Goal: Obtain resource: Obtain resource

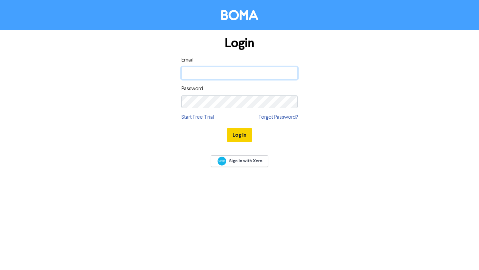
type input "[PERSON_NAME][EMAIL_ADDRESS][DOMAIN_NAME]"
click at [237, 135] on button "Log In" at bounding box center [239, 135] width 25 height 14
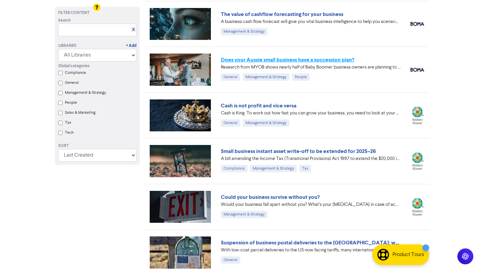
scroll to position [46, 0]
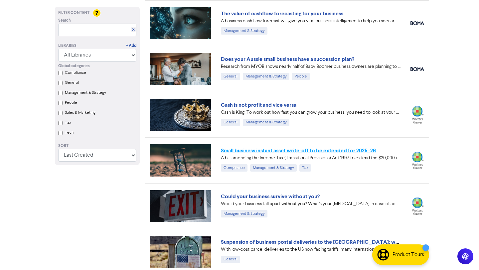
click at [245, 150] on link "Small business instant asset write-off to be extended for 2025–26" at bounding box center [298, 150] width 155 height 7
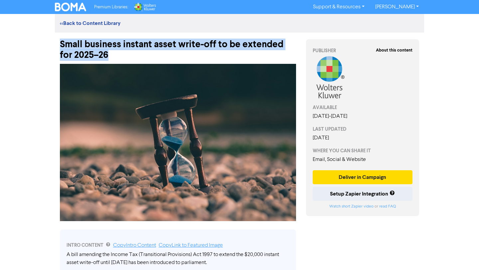
drag, startPoint x: 102, startPoint y: 56, endPoint x: 59, endPoint y: 46, distance: 43.9
click at [59, 46] on div "Small business instant asset write-off to be extended for 2025–26" at bounding box center [178, 47] width 246 height 28
copy div "Small business instant asset write-off to be extended for 2025–26"
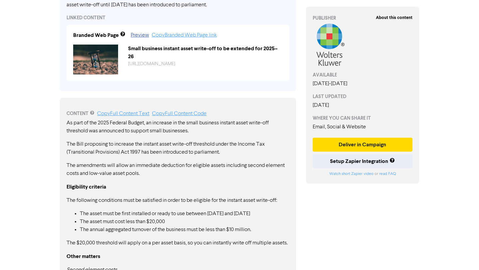
scroll to position [269, 0]
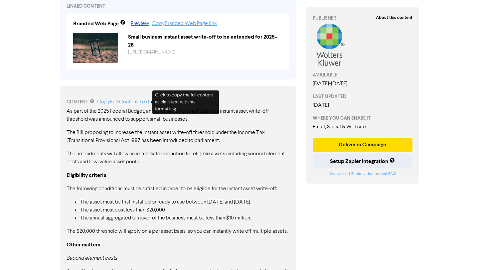
click at [129, 101] on link "Copy Full Content Text" at bounding box center [123, 101] width 52 height 5
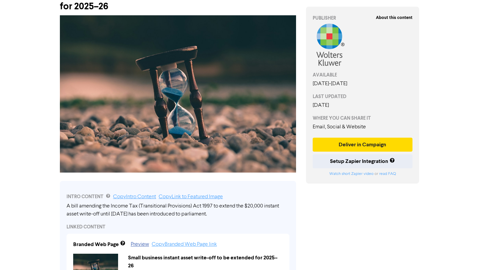
scroll to position [39, 0]
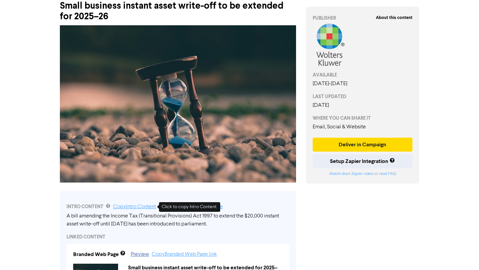
click at [124, 205] on link "Copy Intro Content" at bounding box center [134, 206] width 43 height 5
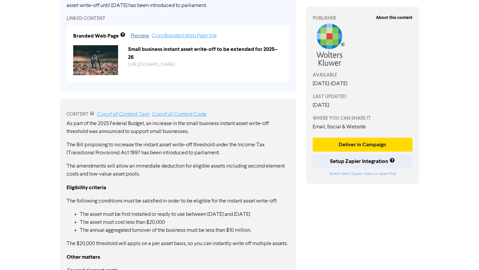
scroll to position [208, 0]
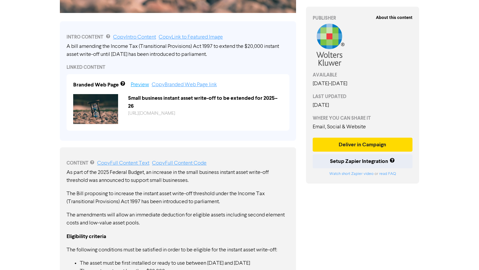
click at [141, 85] on link "Preview" at bounding box center [140, 84] width 18 height 5
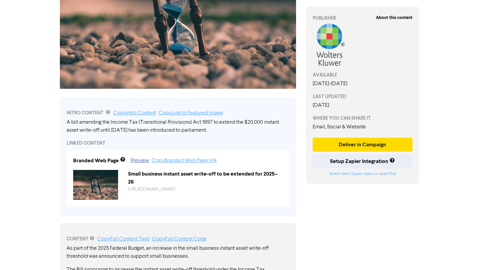
scroll to position [110, 0]
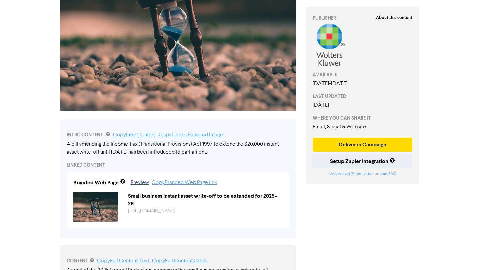
scroll to position [46, 0]
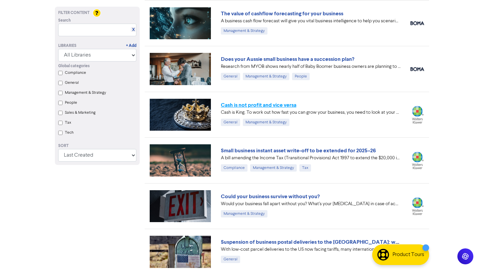
click at [241, 103] on link "Cash is not profit and vice versa" at bounding box center [258, 105] width 75 height 7
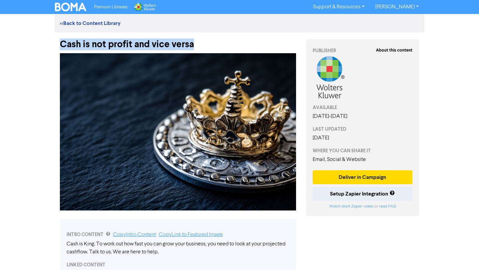
drag, startPoint x: 197, startPoint y: 45, endPoint x: 61, endPoint y: 47, distance: 135.6
click at [61, 47] on div "Cash is not profit and vice versa" at bounding box center [178, 41] width 236 height 17
copy div "Cash is not profit and vice versa"
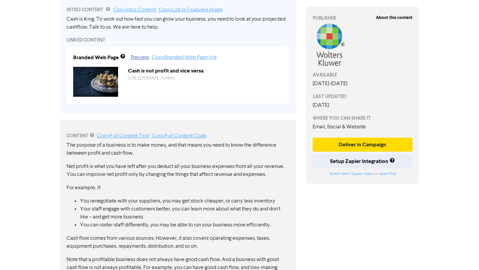
scroll to position [123, 0]
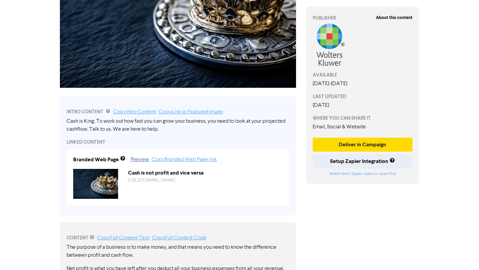
click at [129, 235] on link "Copy Full Content Text" at bounding box center [123, 237] width 52 height 5
click at [149, 111] on link "Copy Intro Content" at bounding box center [134, 111] width 43 height 5
